Goal: Navigation & Orientation: Find specific page/section

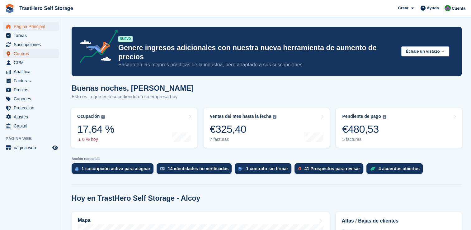
click at [25, 55] on span "Centros" at bounding box center [32, 53] width 37 height 9
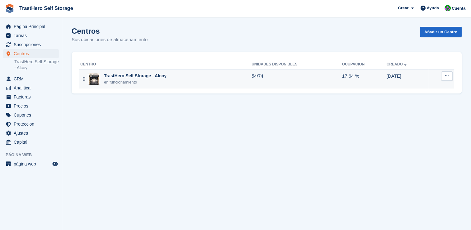
click at [132, 82] on div "en funcionamiento" at bounding box center [135, 82] width 63 height 6
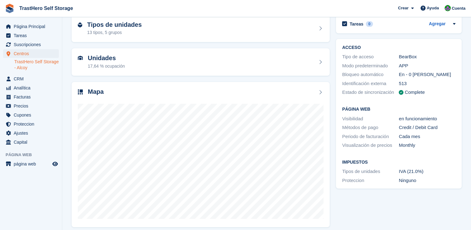
scroll to position [35, 0]
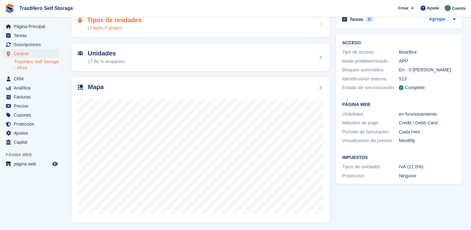
click at [322, 23] on icon at bounding box center [320, 23] width 6 height 5
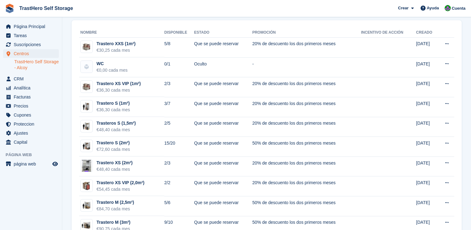
scroll to position [68, 0]
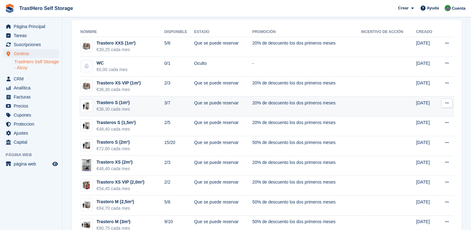
click at [256, 100] on td "20% de descuento los dos primeros meses" at bounding box center [306, 106] width 109 height 20
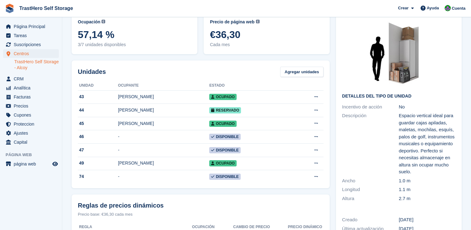
scroll to position [37, 0]
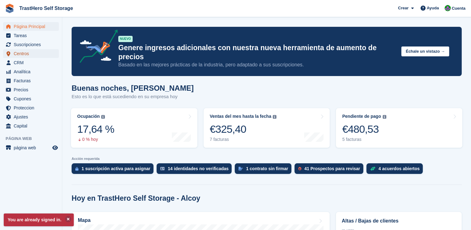
click at [30, 54] on span "Centros" at bounding box center [32, 53] width 37 height 9
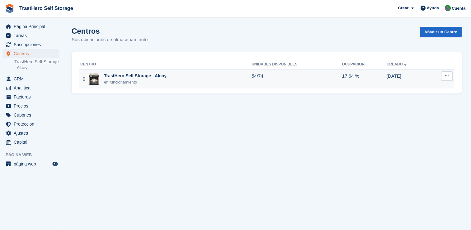
click at [136, 77] on div "TrastHero Self Storage - Alcoy" at bounding box center [135, 75] width 63 height 7
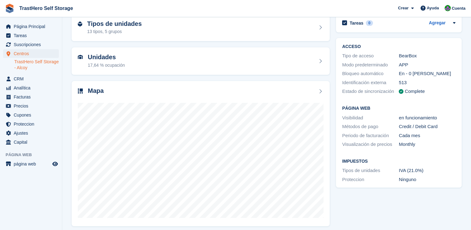
scroll to position [33, 0]
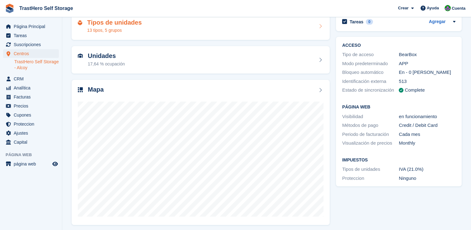
click at [245, 34] on div "Tipos de unidades 13 tipos, 5 grupos" at bounding box center [201, 26] width 258 height 27
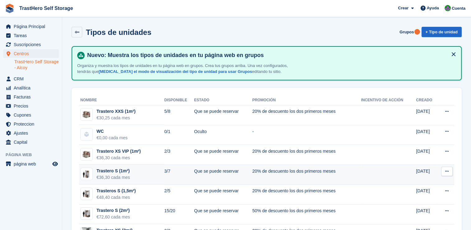
click at [252, 172] on td "20% de descuento los dos primeros meses" at bounding box center [306, 174] width 109 height 20
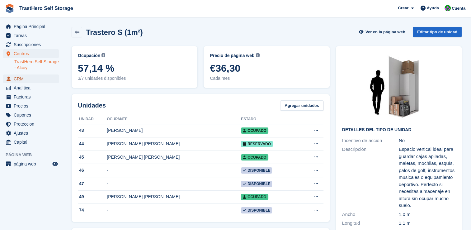
click at [22, 77] on span "CRM" at bounding box center [32, 78] width 37 height 9
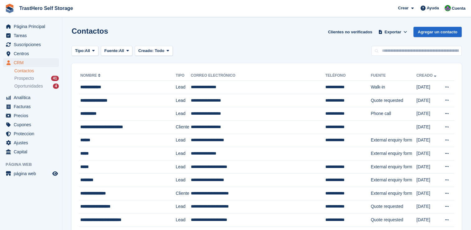
click at [27, 71] on link "Contactos" at bounding box center [36, 71] width 44 height 6
click at [25, 96] on span "Analítica" at bounding box center [32, 97] width 37 height 9
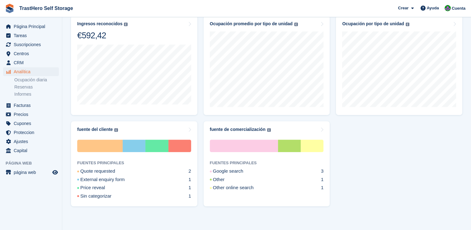
scroll to position [304, 0]
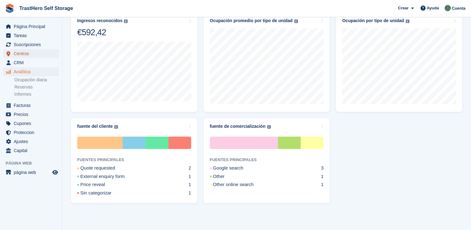
click at [18, 53] on span "Centros" at bounding box center [32, 53] width 37 height 9
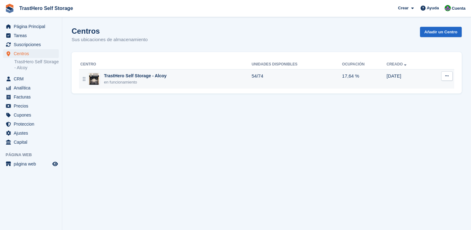
click at [111, 86] on td "TrastHero Self Storage - Alcoy en funcionamiento" at bounding box center [165, 78] width 172 height 19
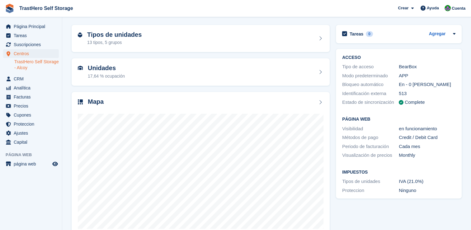
scroll to position [25, 0]
